Goal: Task Accomplishment & Management: Manage account settings

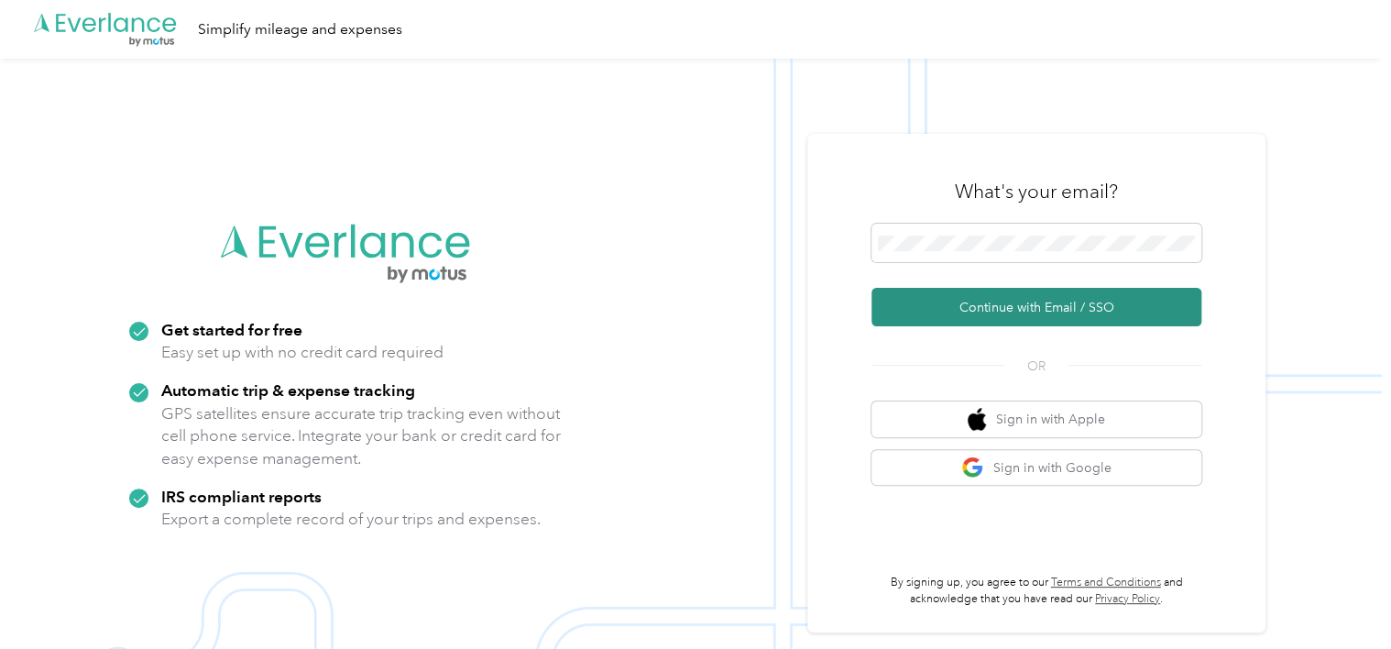
click at [1033, 309] on button "Continue with Email / SSO" at bounding box center [1036, 307] width 330 height 38
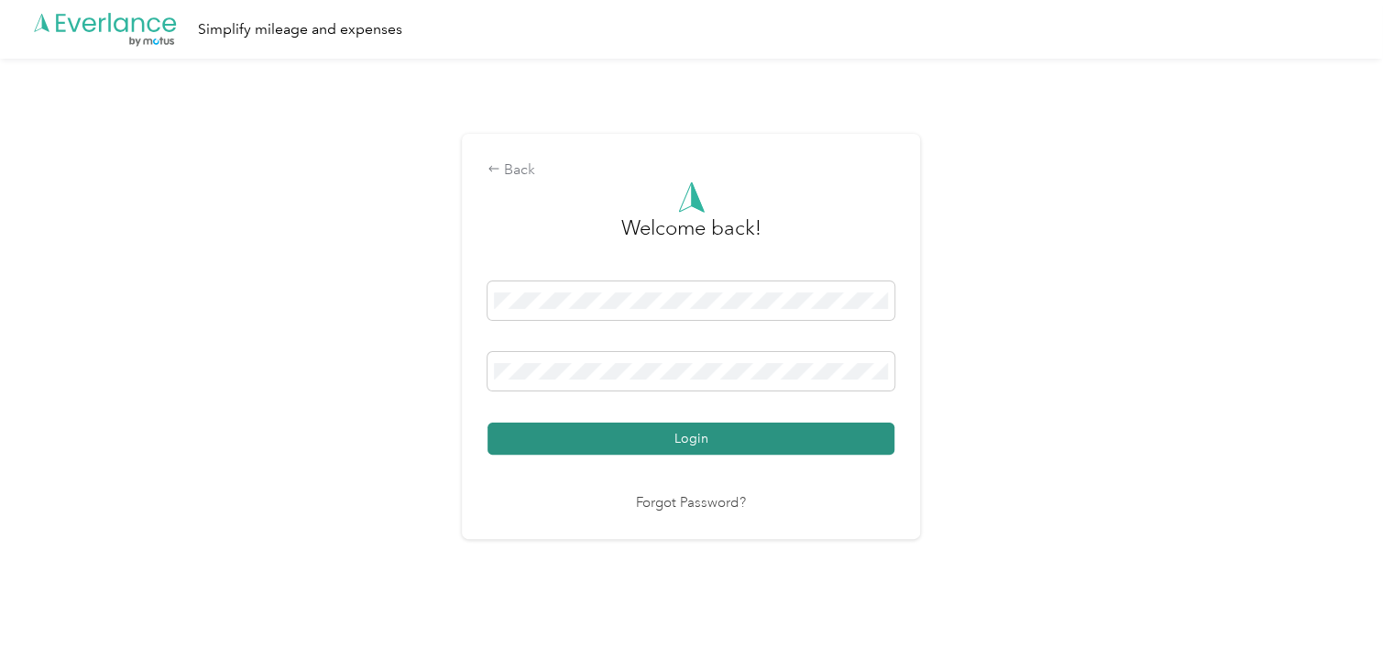
click at [816, 445] on button "Login" at bounding box center [691, 438] width 407 height 32
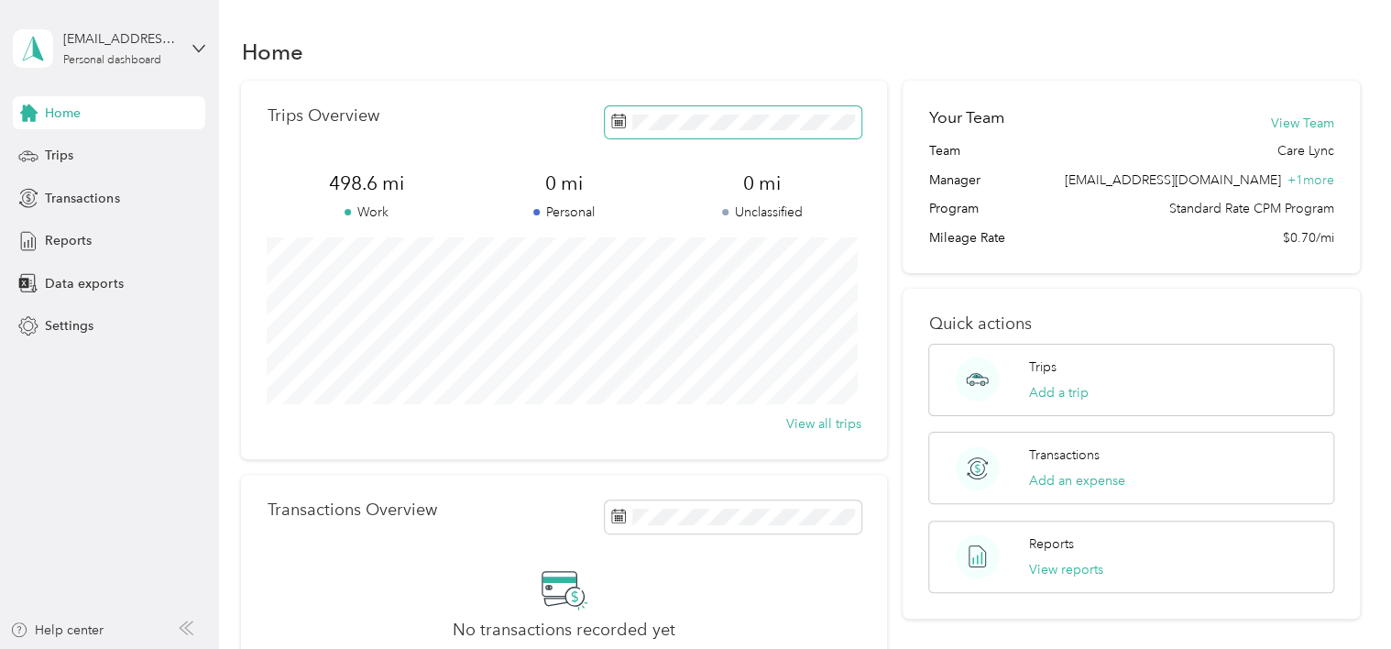
click at [615, 124] on rect at bounding box center [616, 124] width 2 height 2
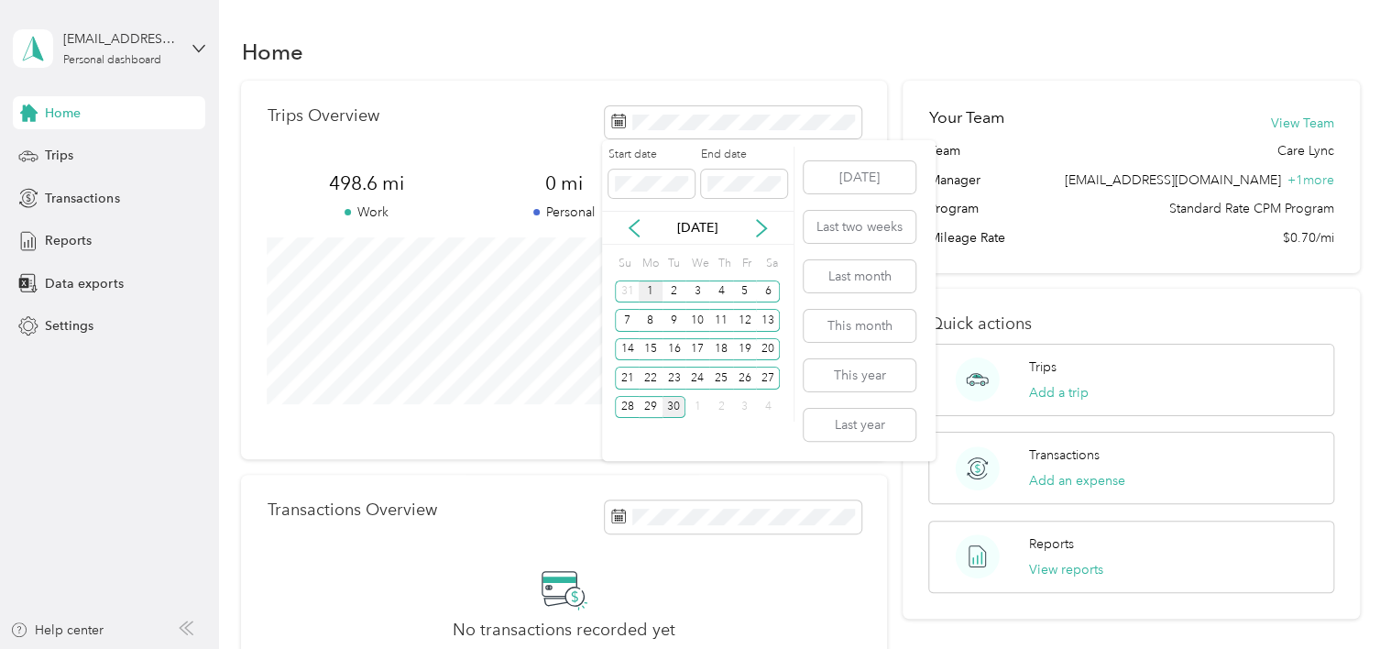
click at [650, 297] on div "1" at bounding box center [651, 291] width 24 height 23
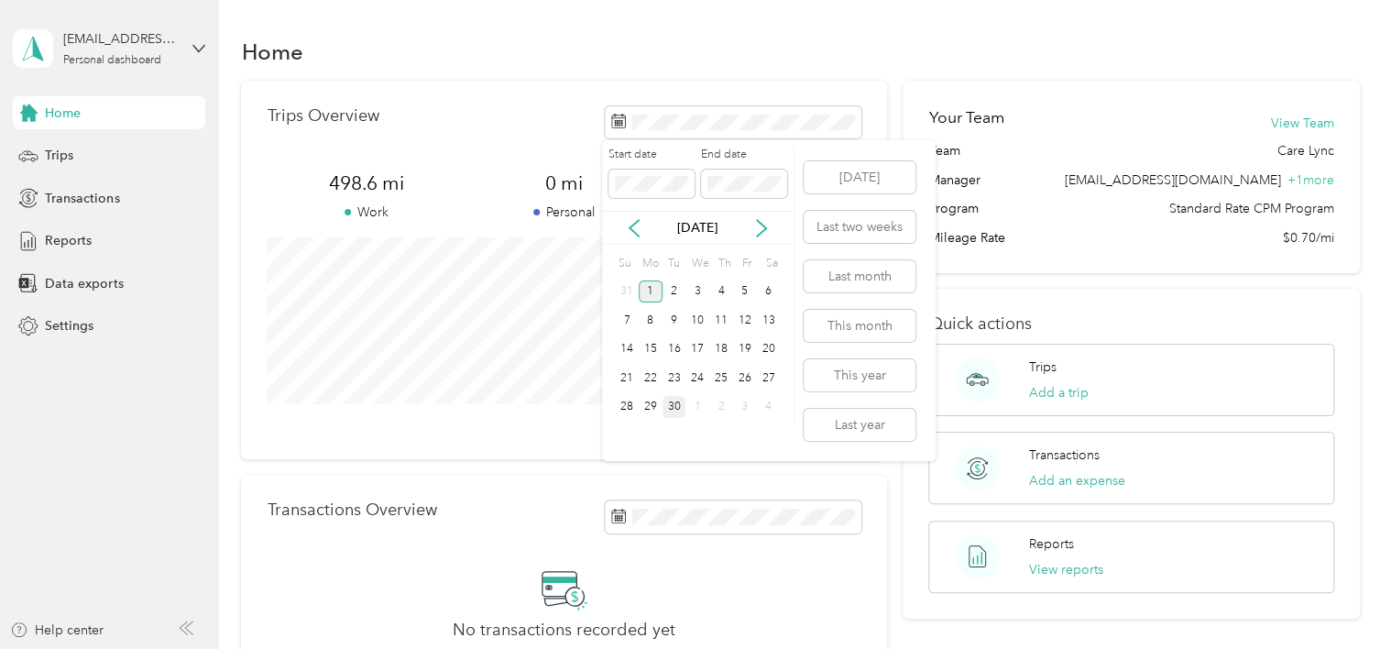
click at [653, 292] on div "1" at bounding box center [651, 291] width 24 height 23
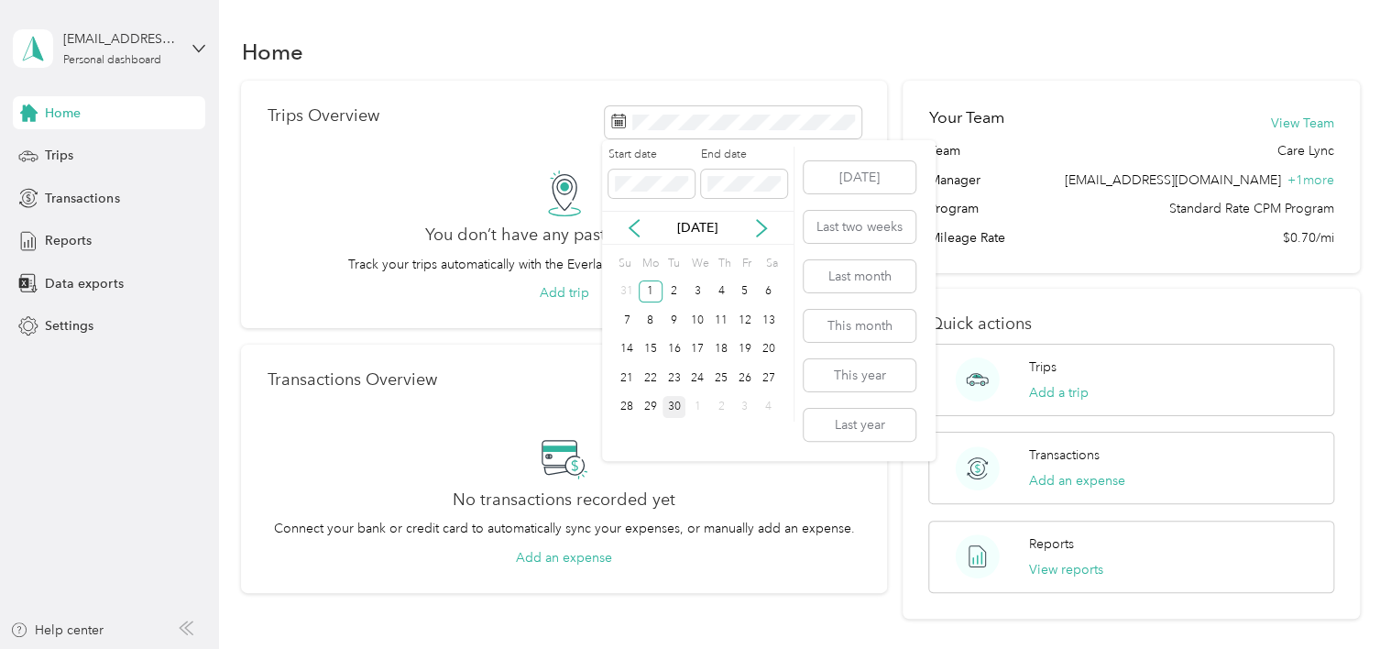
click at [677, 408] on div "30" at bounding box center [675, 407] width 24 height 23
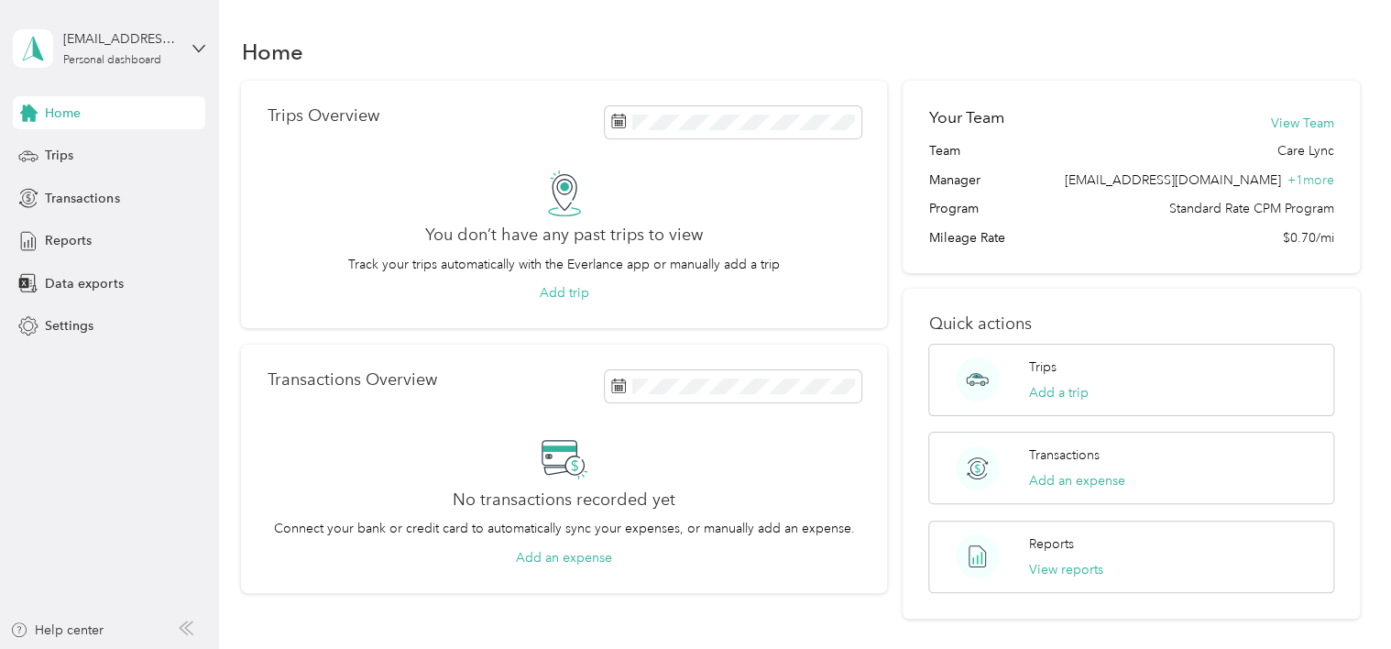
click at [863, 73] on section "Home Trips Overview You don’t have any past trips to view Track your trips auto…" at bounding box center [800, 325] width 1118 height 586
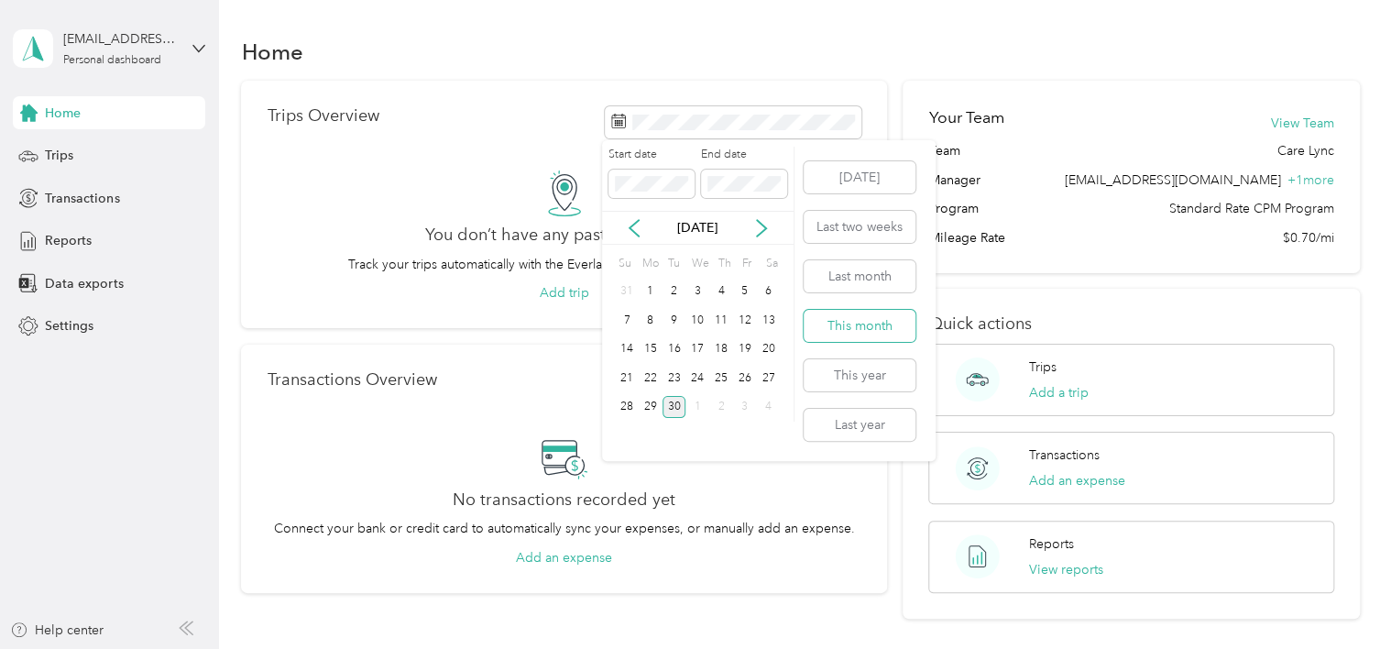
click at [858, 330] on button "This month" at bounding box center [860, 326] width 112 height 32
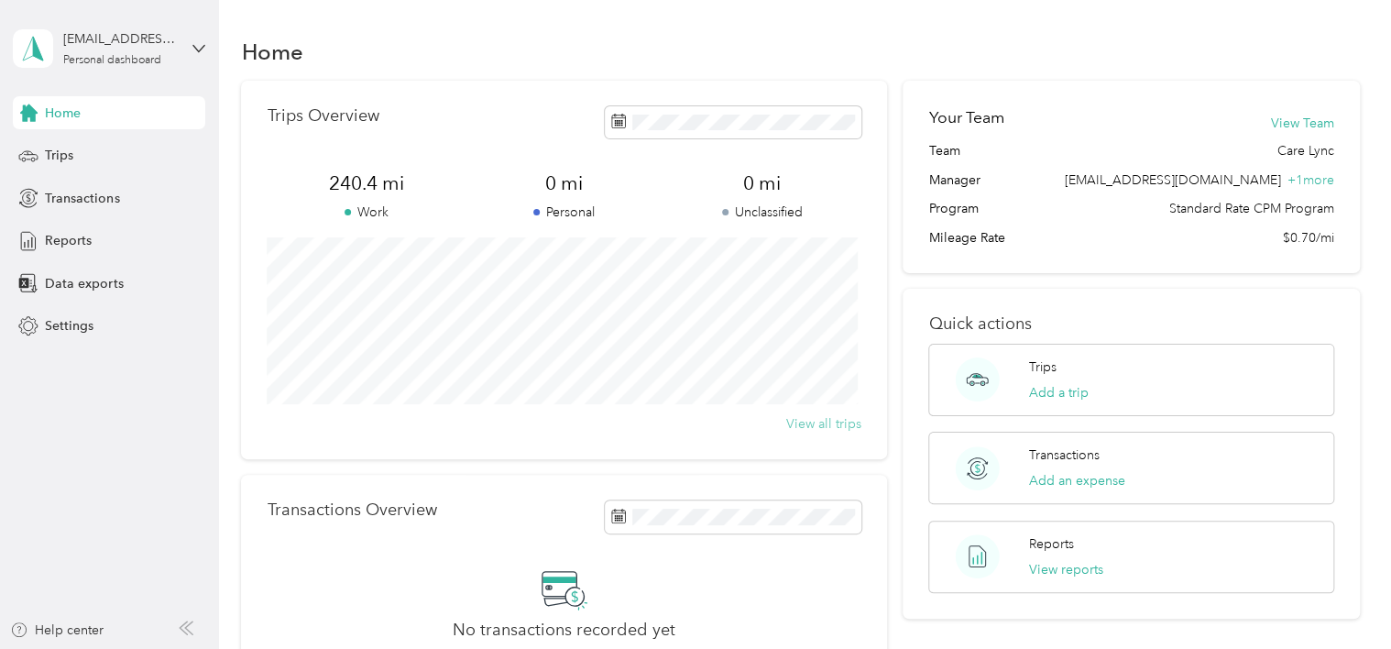
click at [828, 428] on button "View all trips" at bounding box center [823, 423] width 75 height 19
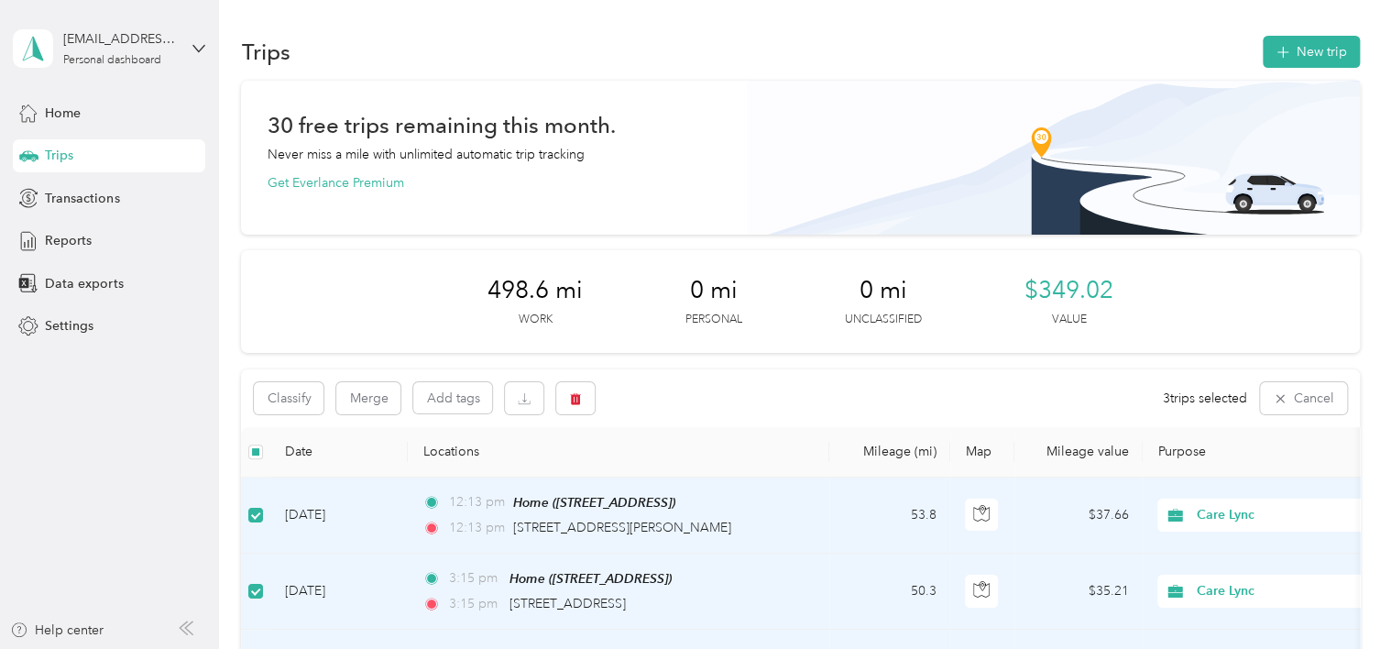
scroll to position [92, 0]
